Goal: Transaction & Acquisition: Obtain resource

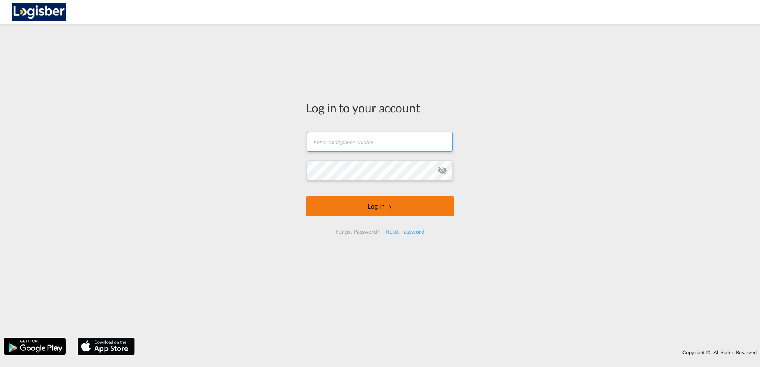
type input "[PERSON_NAME][EMAIL_ADDRESS][DOMAIN_NAME]"
click at [393, 204] on button "Log In" at bounding box center [380, 206] width 148 height 20
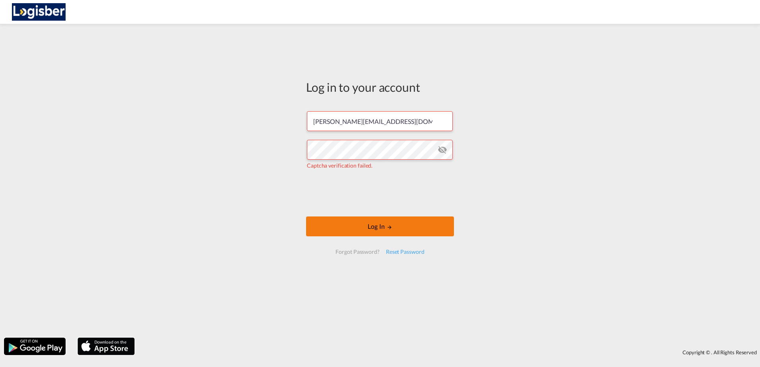
click at [382, 227] on button "Log In" at bounding box center [380, 227] width 148 height 20
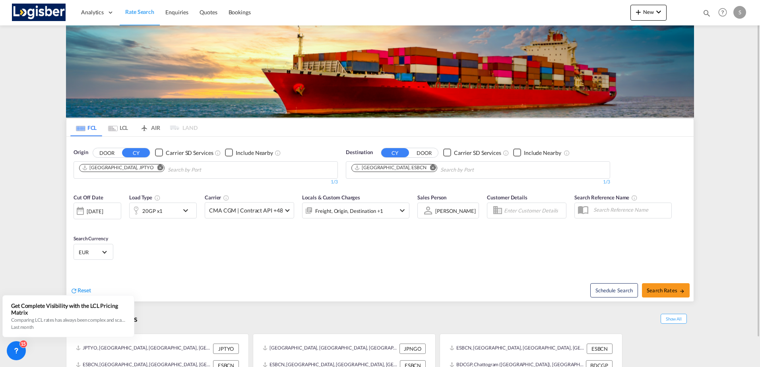
click at [157, 169] on md-icon "Remove" at bounding box center [160, 168] width 6 height 6
click at [125, 169] on input "Chips input." at bounding box center [117, 170] width 76 height 13
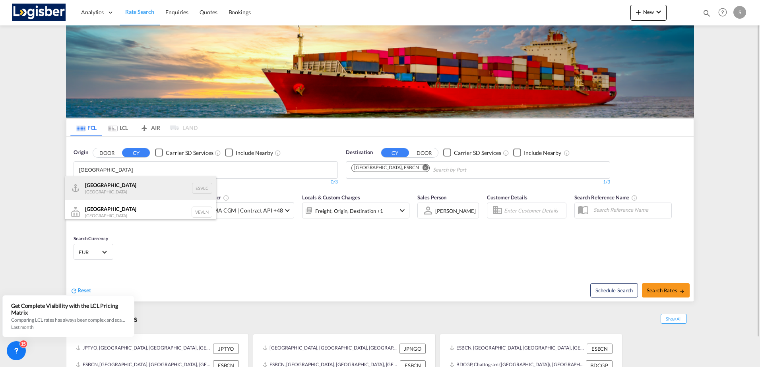
type input "[GEOGRAPHIC_DATA]"
click at [107, 188] on div "Valencia [GEOGRAPHIC_DATA] ESVLC" at bounding box center [140, 188] width 151 height 24
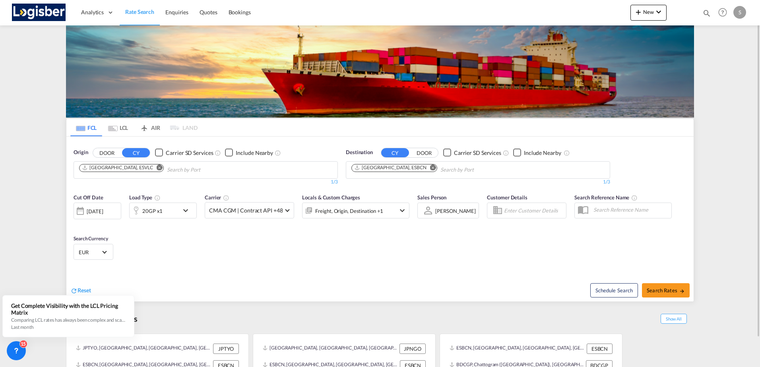
click at [430, 168] on md-icon "Remove" at bounding box center [433, 168] width 6 height 6
click at [407, 168] on input "Chips input." at bounding box center [389, 170] width 76 height 13
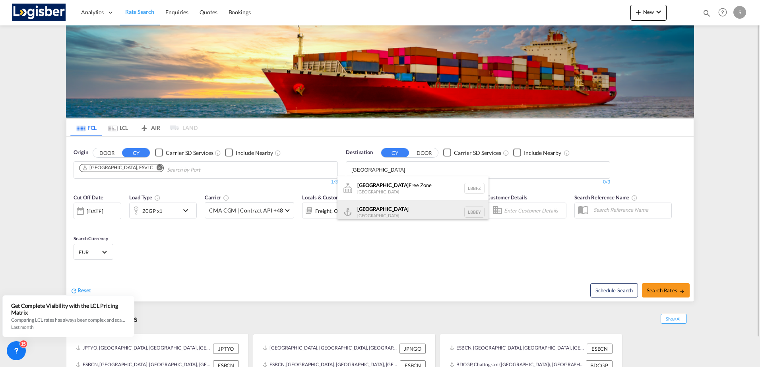
type input "[GEOGRAPHIC_DATA]"
click at [386, 215] on div "Beirut [GEOGRAPHIC_DATA] LBBEY" at bounding box center [412, 212] width 151 height 24
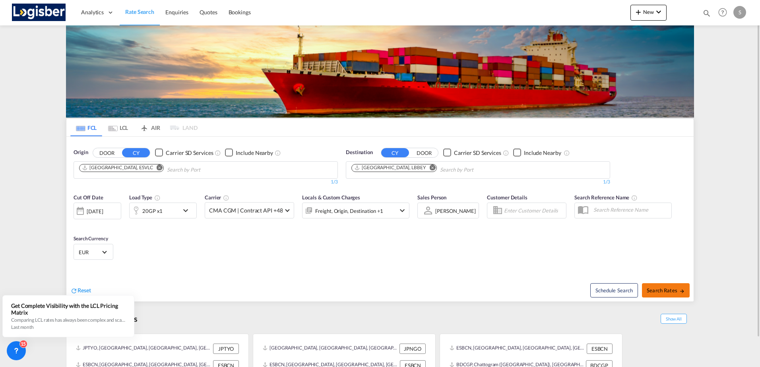
click at [668, 288] on span "Search Rates" at bounding box center [666, 290] width 38 height 6
type input "ESVLC to LBBEY / [DATE]"
